Goal: Task Accomplishment & Management: Complete application form

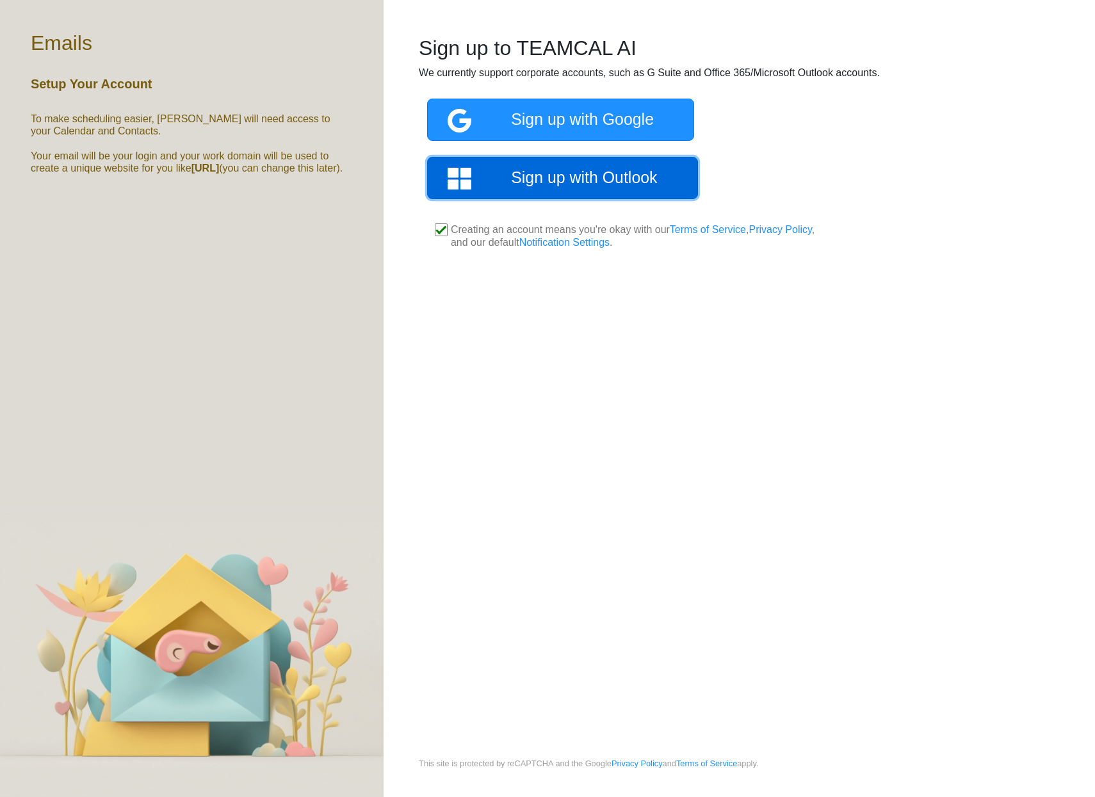
click at [571, 181] on link "Sign up with Outlook" at bounding box center [562, 178] width 271 height 42
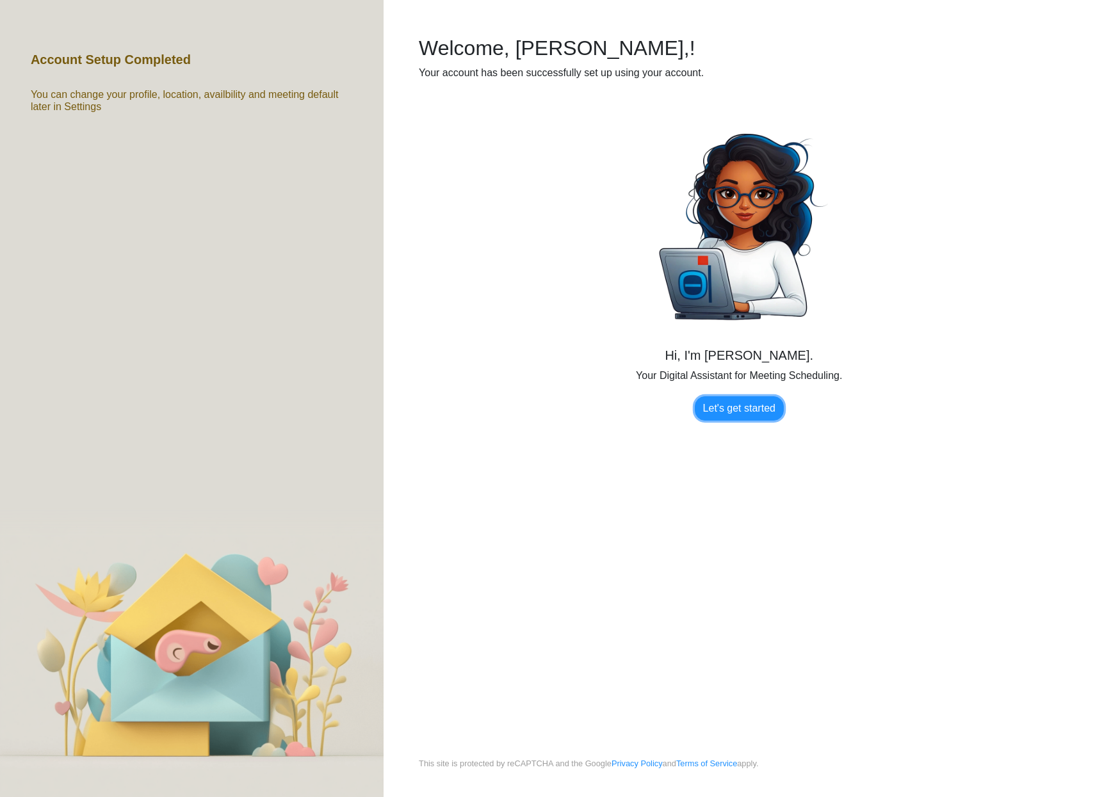
click at [727, 421] on link "Let's get started" at bounding box center [739, 409] width 89 height 24
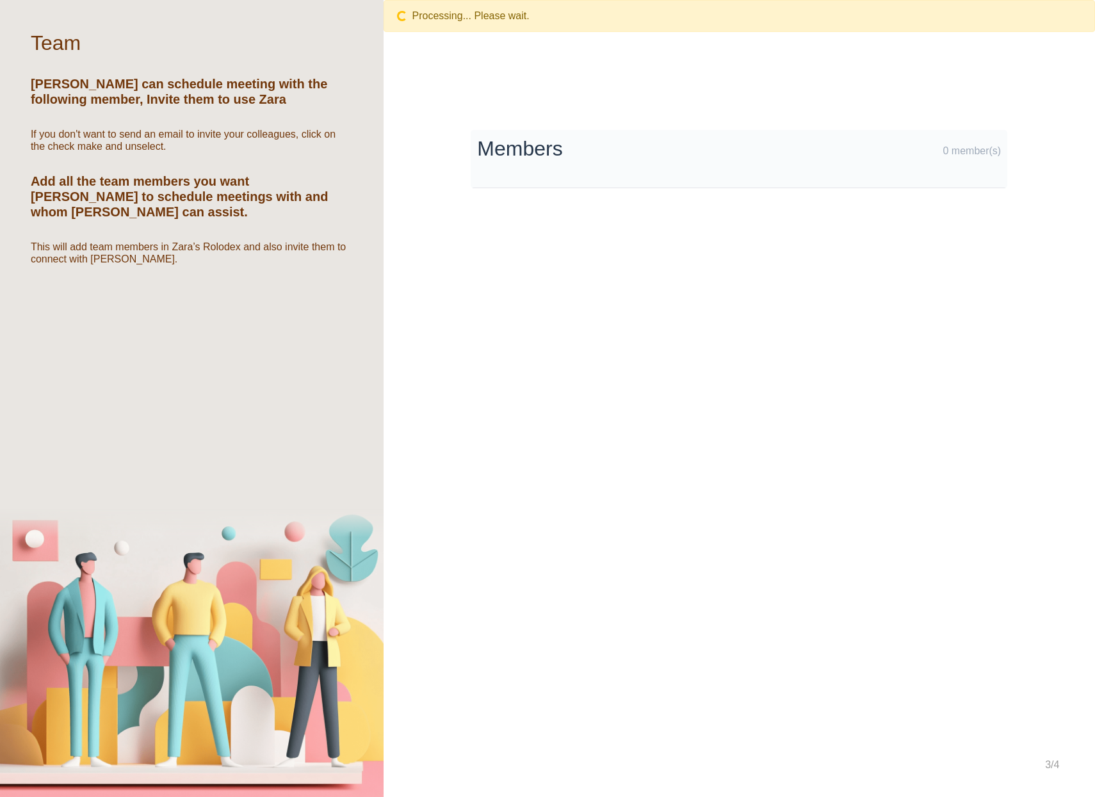
click at [481, 35] on div "Processing... Please wait." at bounding box center [740, 21] width 712 height 42
click at [478, 22] on p "Processing... Please wait." at bounding box center [740, 16] width 712 height 32
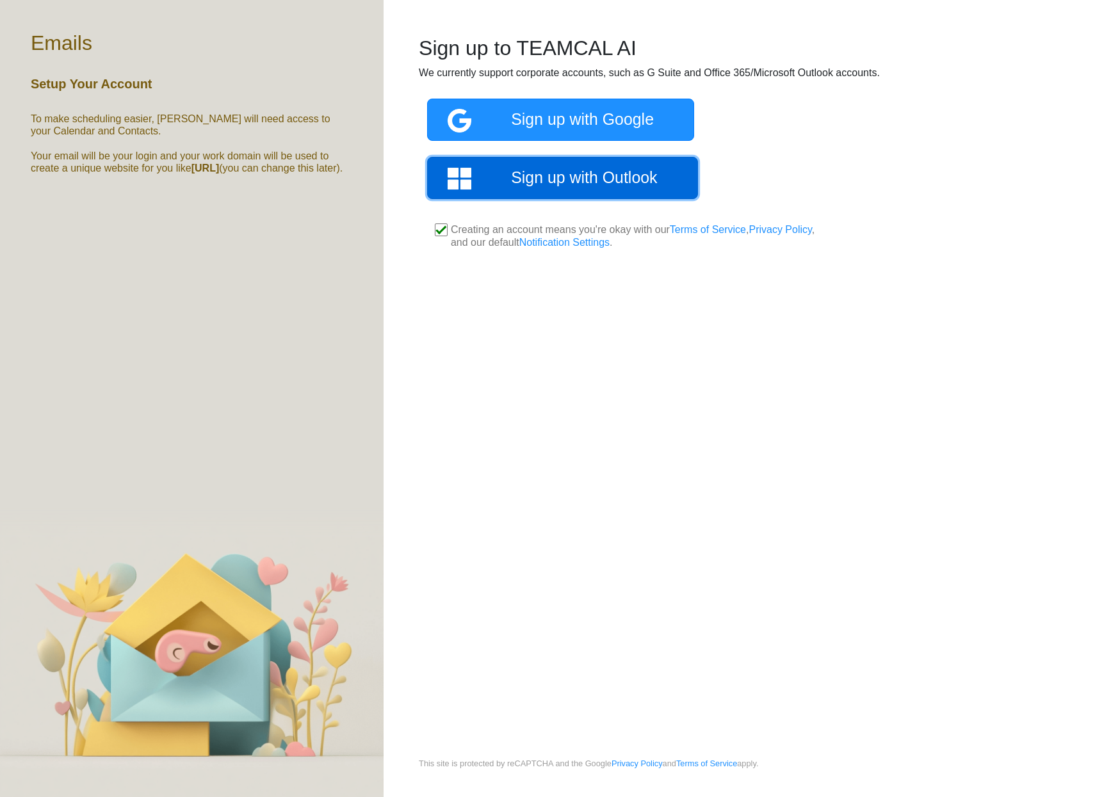
click at [581, 180] on link "Sign up with Outlook" at bounding box center [562, 178] width 271 height 42
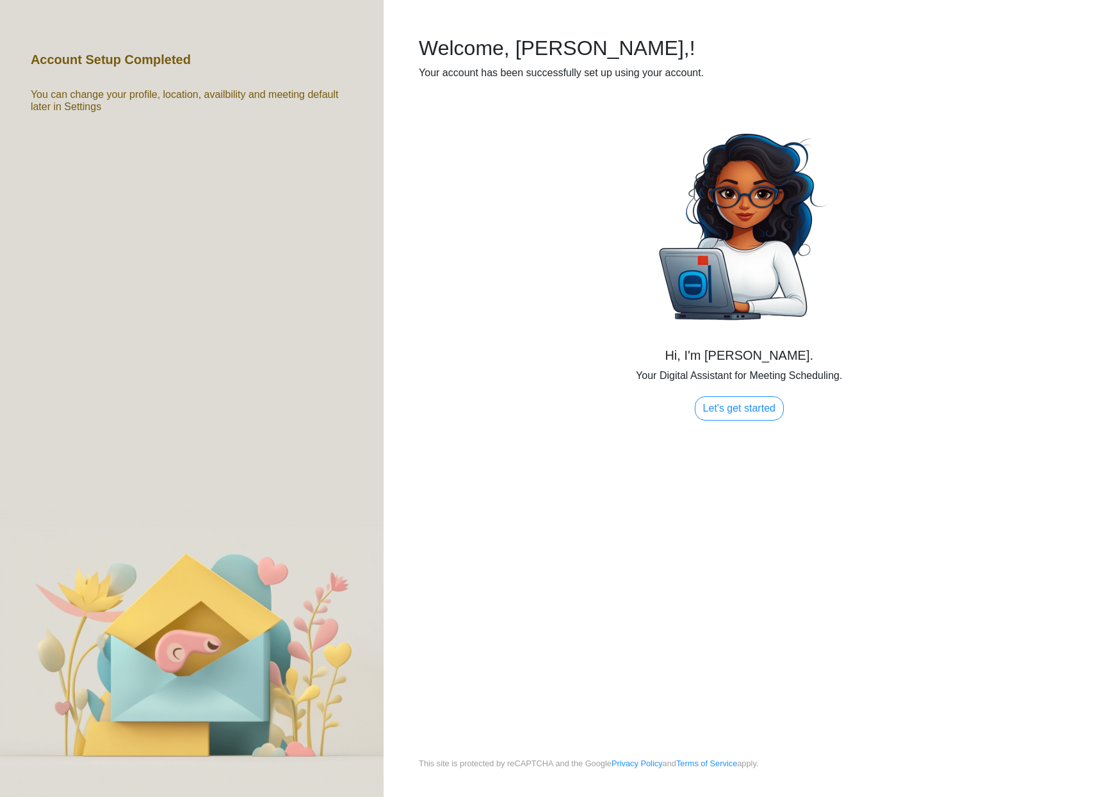
click at [603, 66] on div "Your account has been successfully set up using your account." at bounding box center [739, 72] width 641 height 15
drag, startPoint x: 598, startPoint y: 83, endPoint x: 595, endPoint y: 103, distance: 20.1
click at [596, 100] on div "Processing... Please wait. Welcome, [PERSON_NAME],! Your account has been succe…" at bounding box center [740, 379] width 712 height 758
